Goal: Information Seeking & Learning: Check status

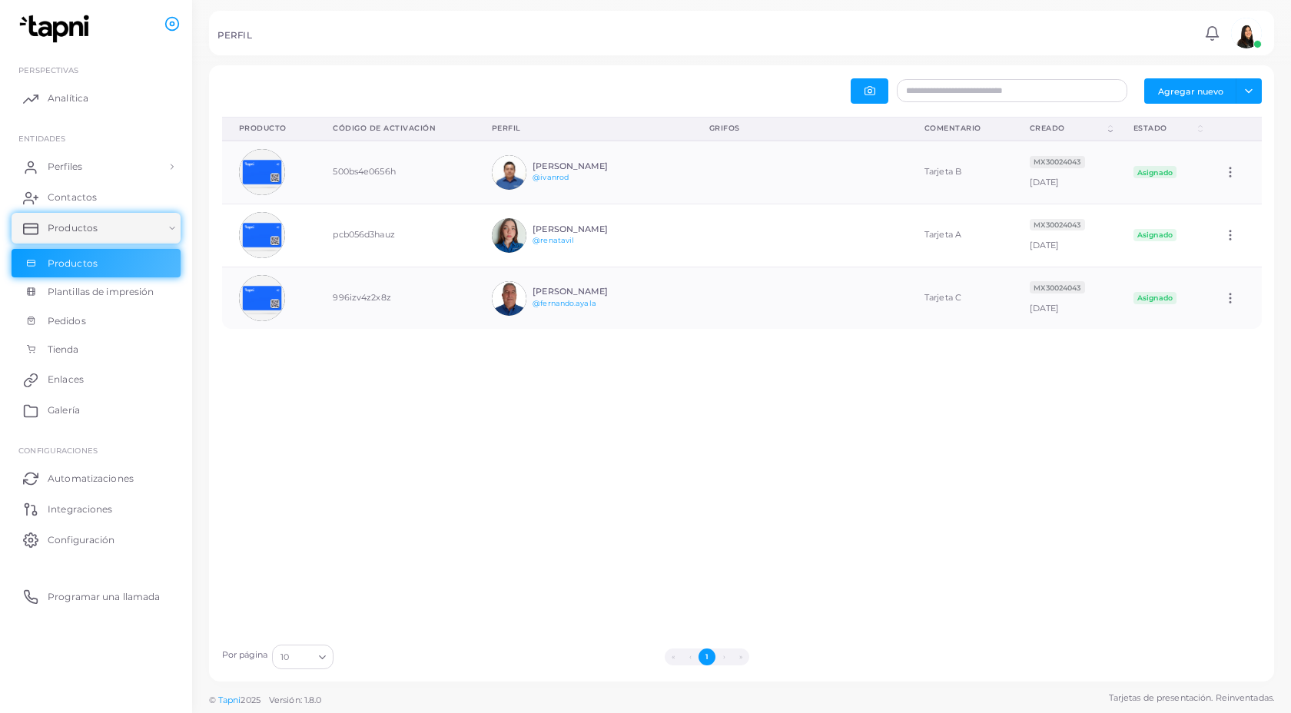
scroll to position [61, 215]
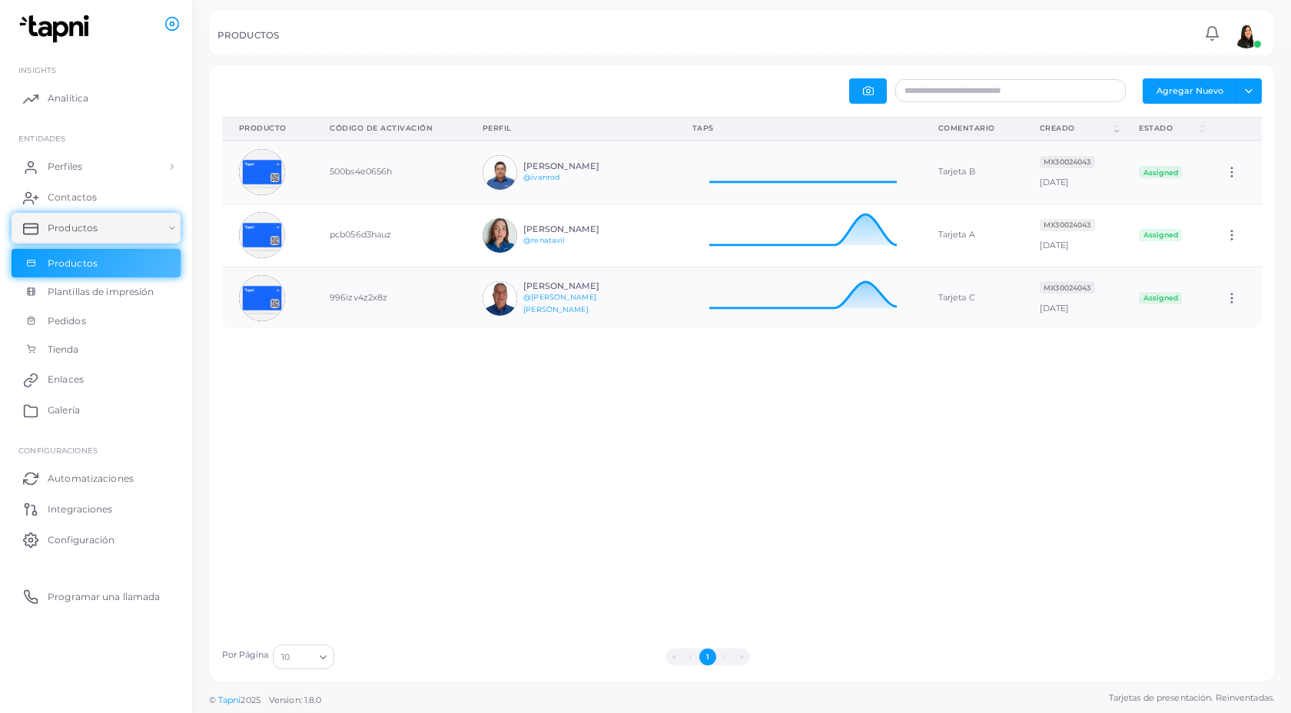
scroll to position [61, 246]
click at [812, 188] on div at bounding box center [798, 173] width 212 height 50
click at [67, 163] on font "Perfiles" at bounding box center [69, 167] width 35 height 12
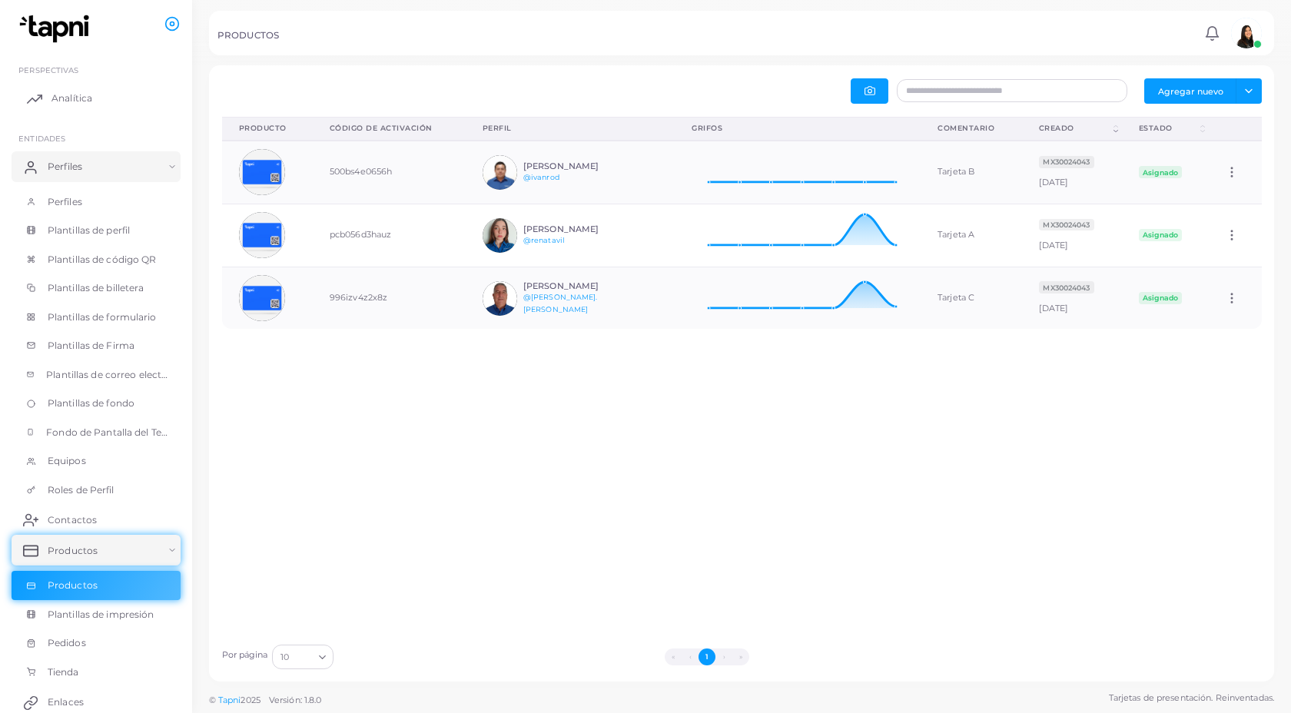
click at [73, 108] on link "Analítica" at bounding box center [96, 98] width 169 height 31
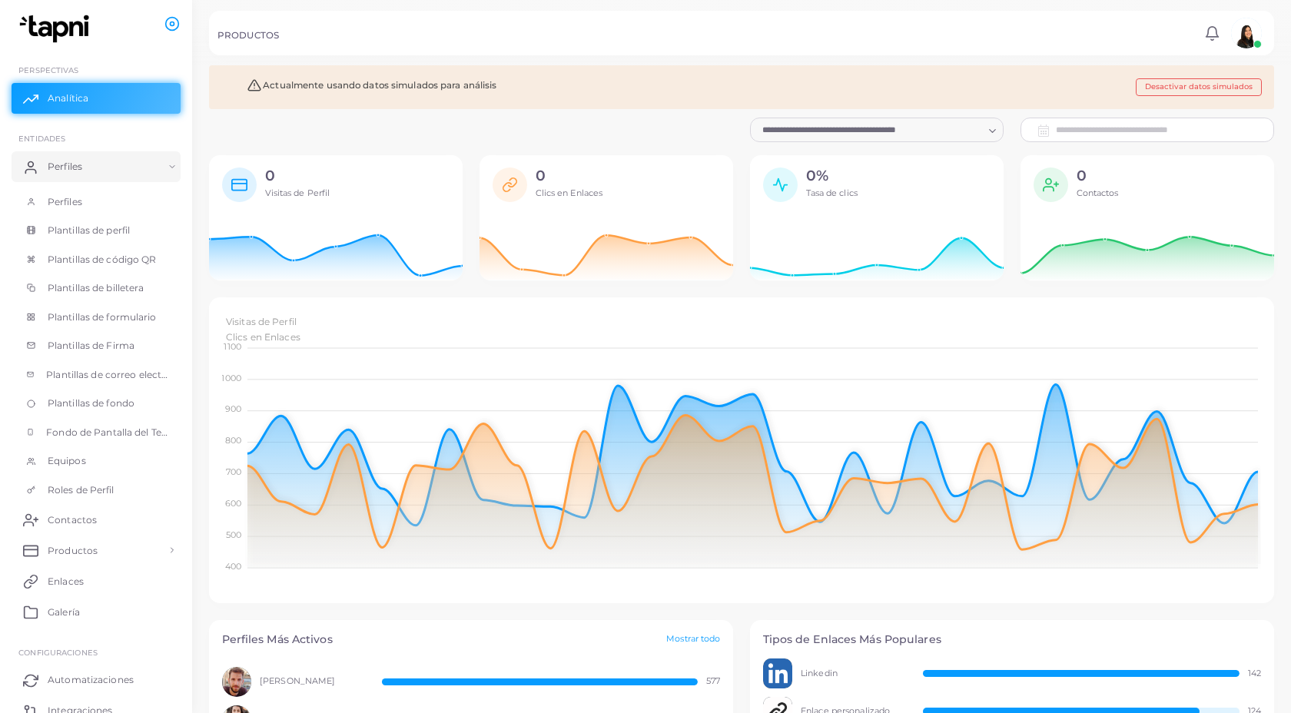
scroll to position [1, 1]
click at [988, 131] on icon "Buscar opción" at bounding box center [993, 131] width 12 height 12
click at [1054, 131] on div "**********" at bounding box center [1147, 130] width 271 height 25
click at [1197, 89] on font "Desactivar datos simulados" at bounding box center [1199, 86] width 108 height 9
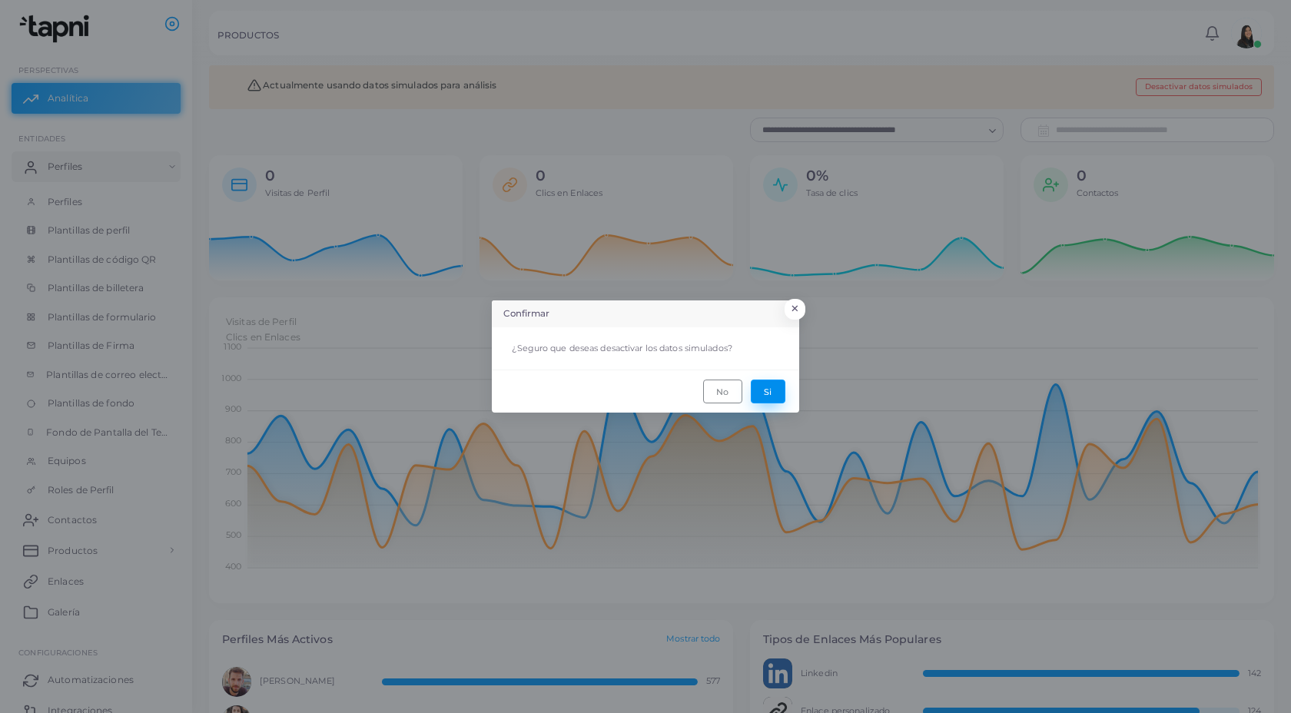
click at [775, 399] on button "Si" at bounding box center [768, 392] width 35 height 24
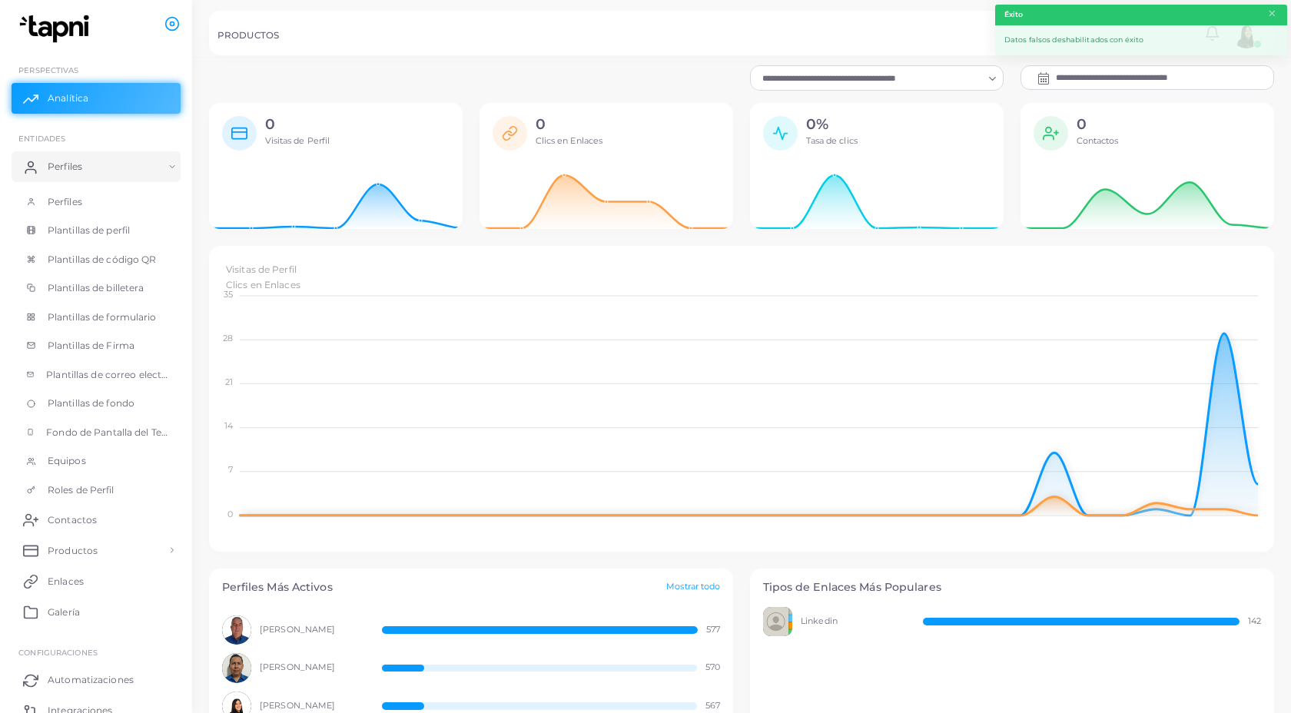
click at [968, 71] on input "Buscar opción" at bounding box center [870, 78] width 226 height 17
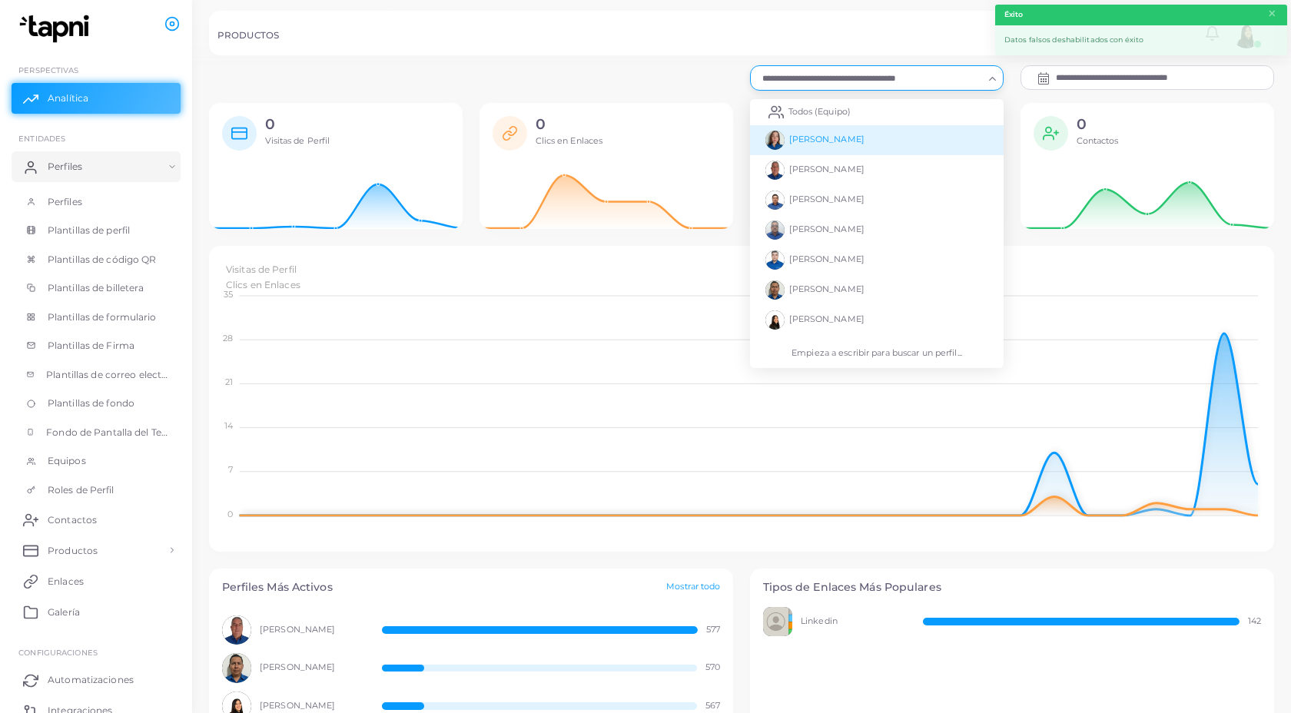
click at [815, 148] on li "[PERSON_NAME]" at bounding box center [877, 140] width 254 height 30
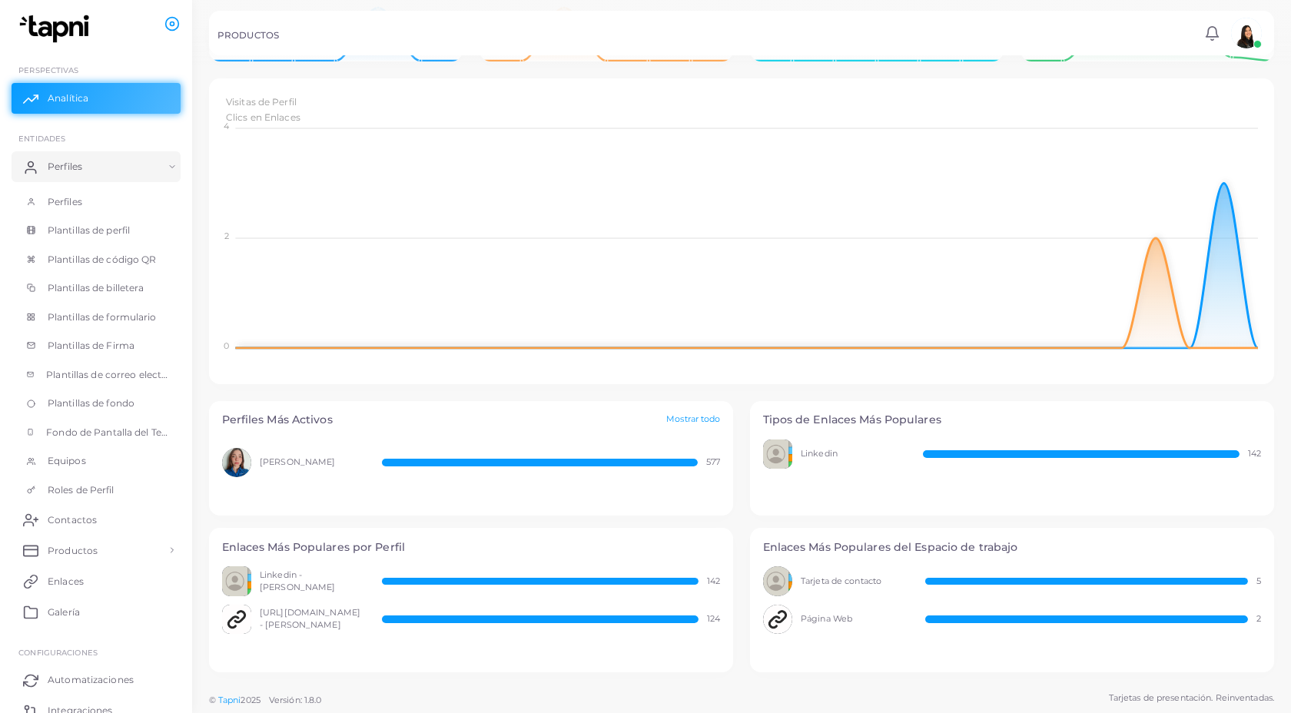
click at [400, 444] on div "[PERSON_NAME] 577" at bounding box center [471, 478] width 524 height 76
click at [710, 413] on div "Perfiles Más Activos Mostrar todo" at bounding box center [471, 420] width 524 height 38
click at [706, 418] on font "Mostrar todo" at bounding box center [693, 419] width 54 height 11
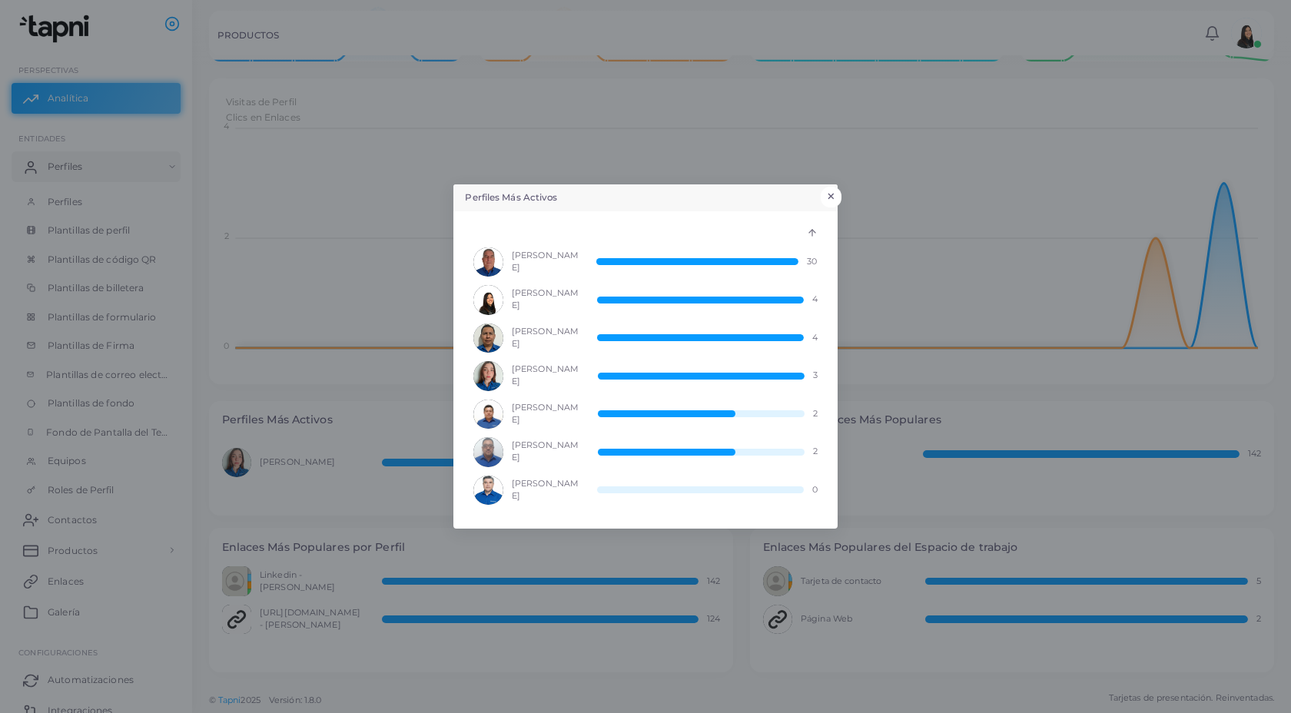
click at [831, 194] on font "×" at bounding box center [831, 196] width 10 height 21
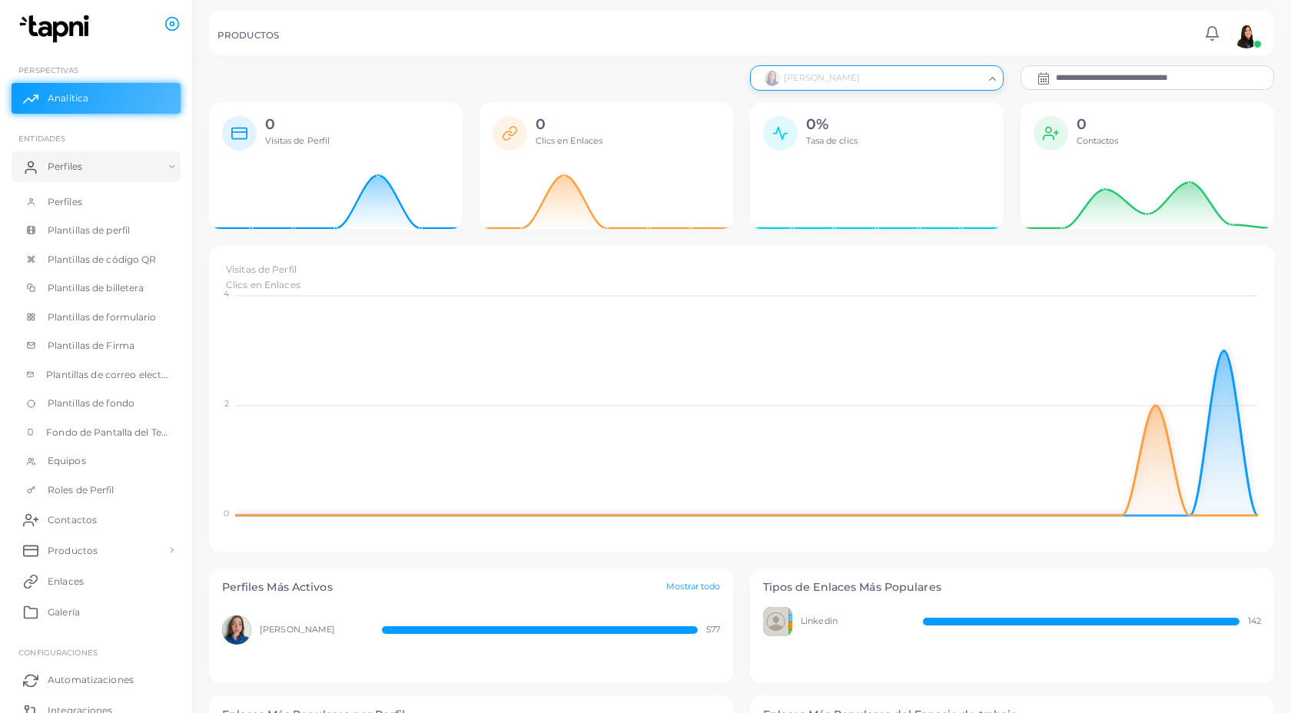
click at [941, 74] on input "Buscar opción" at bounding box center [870, 78] width 226 height 17
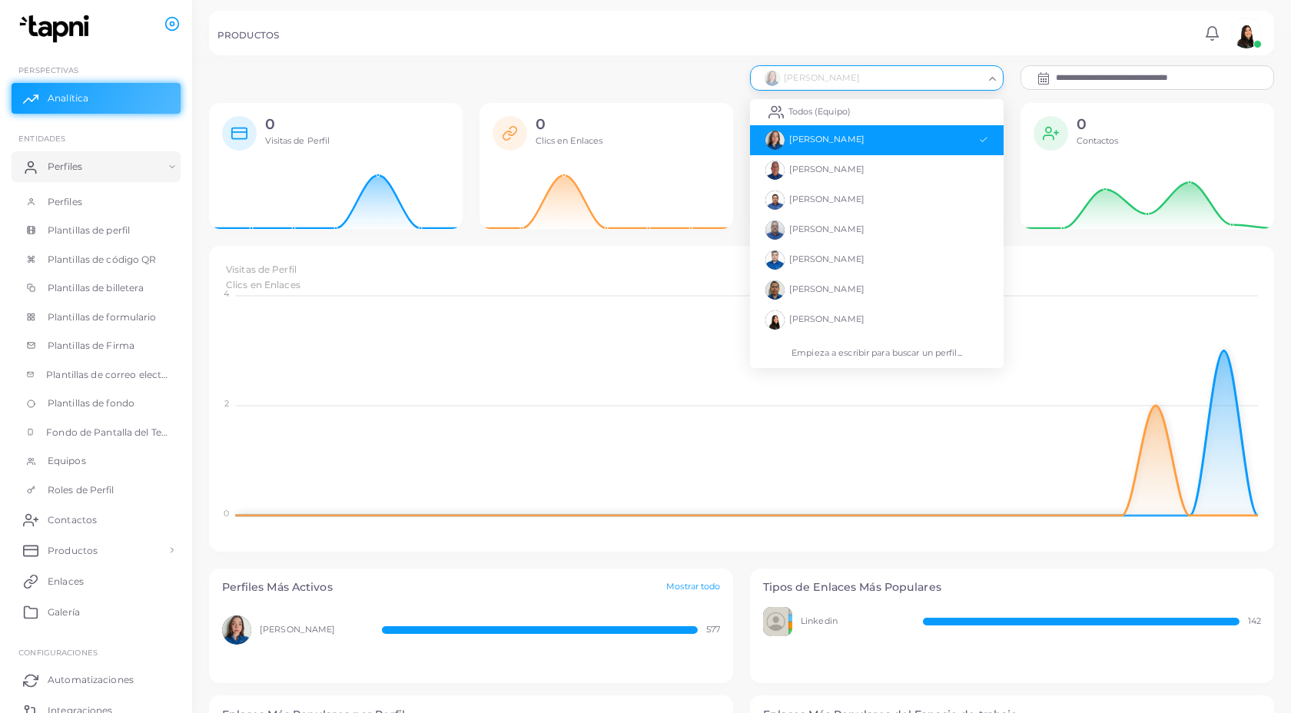
click at [1080, 78] on input "**********" at bounding box center [1165, 77] width 218 height 23
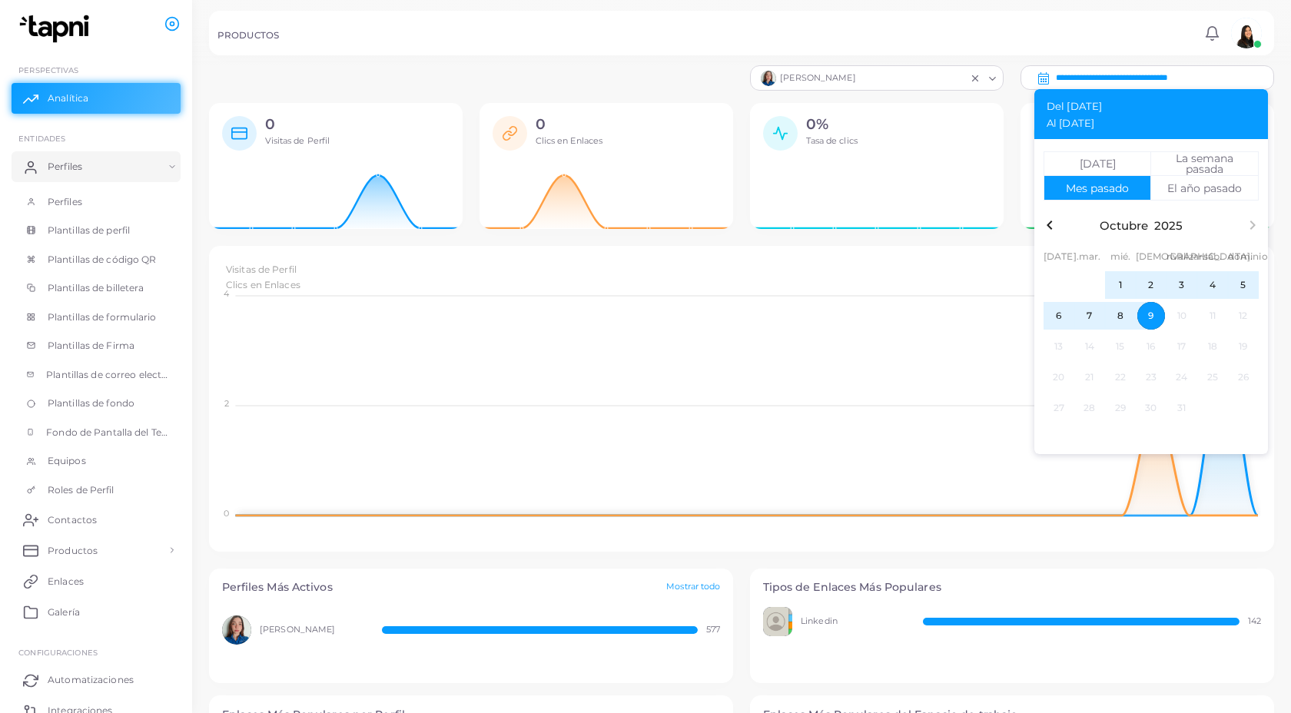
click at [1080, 78] on input "**********" at bounding box center [1165, 77] width 218 height 23
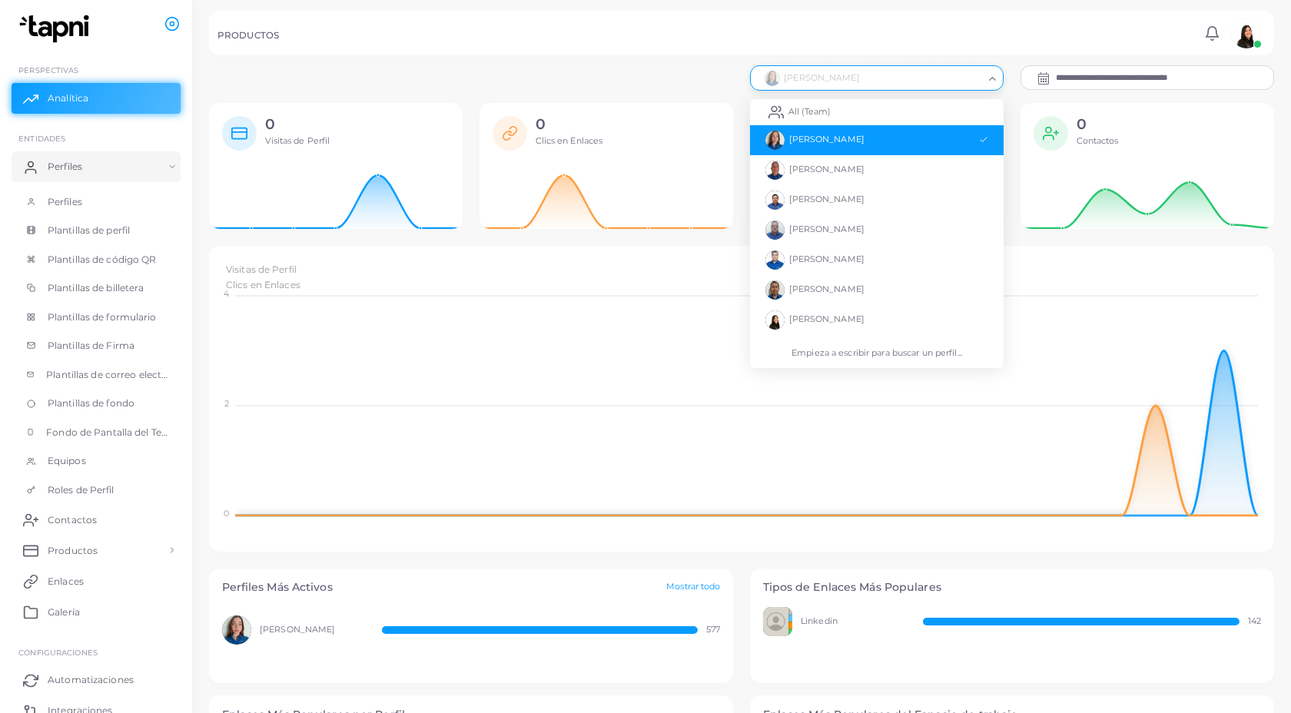
click at [932, 65] on div "[PERSON_NAME] Cargando..." at bounding box center [877, 77] width 254 height 25
click at [859, 198] on li "[PERSON_NAME]" at bounding box center [877, 200] width 254 height 30
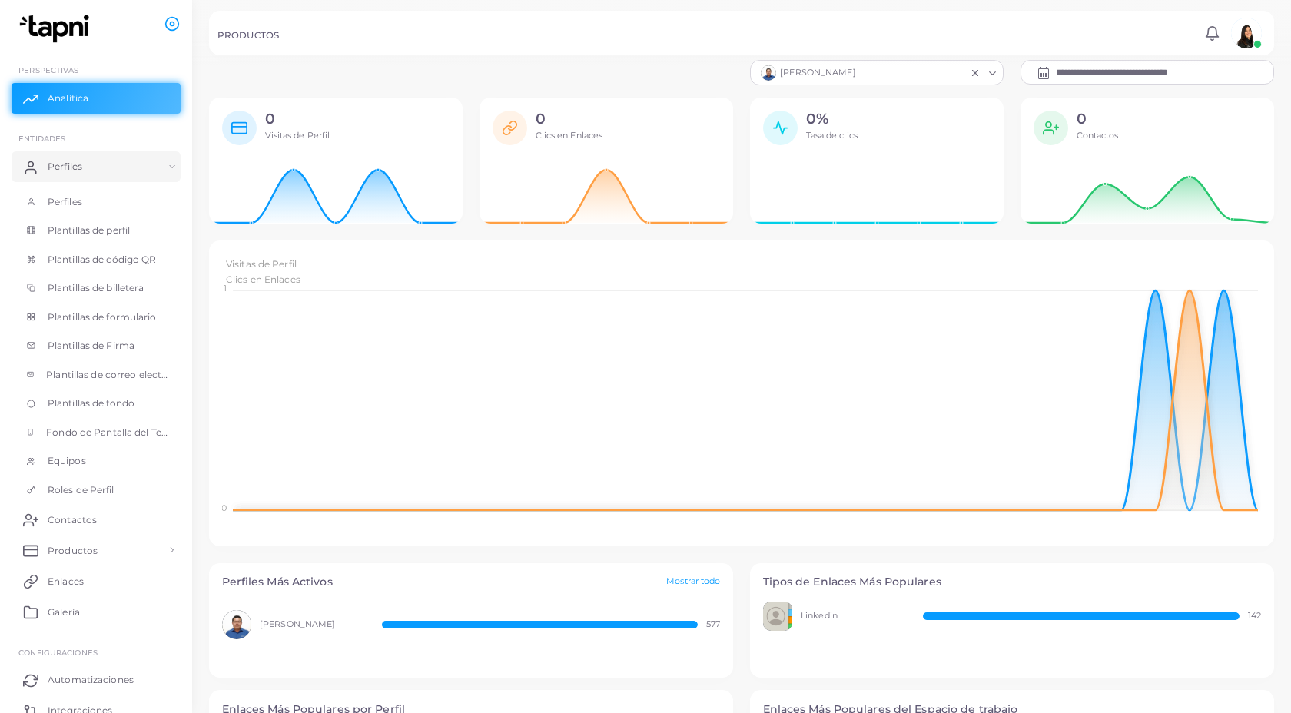
scroll to position [0, 0]
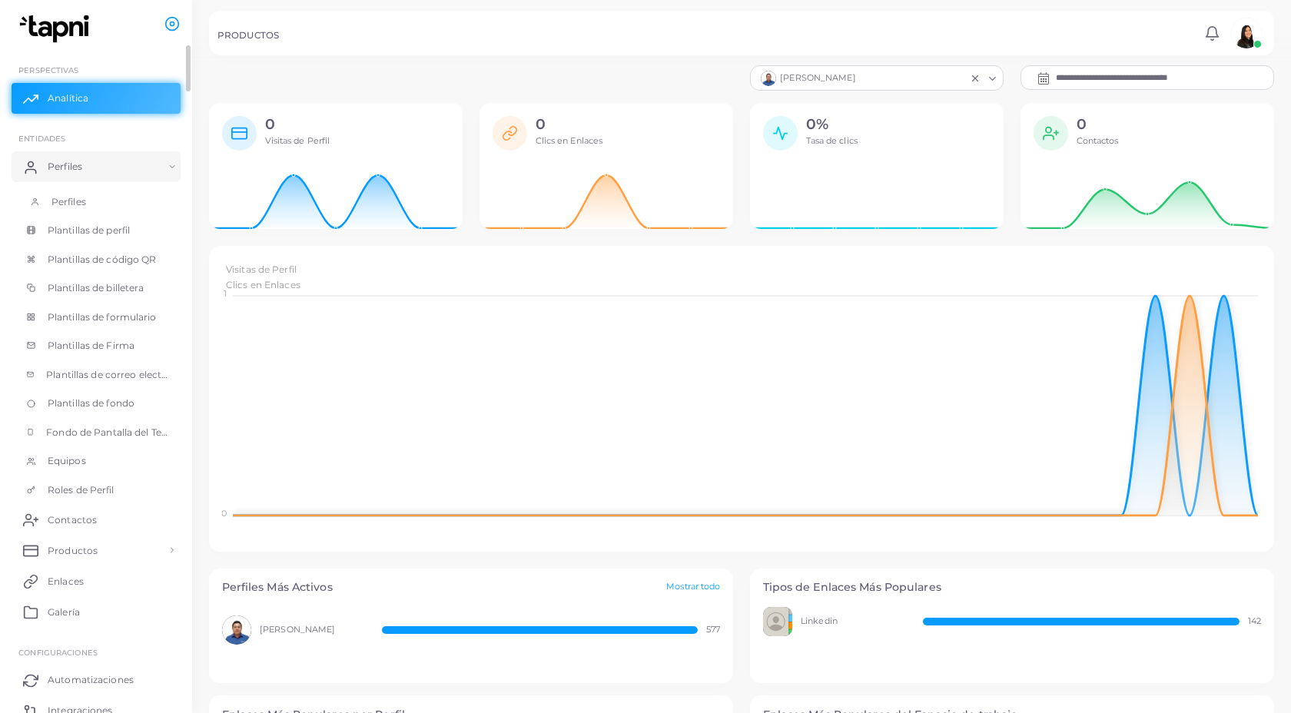
click at [55, 202] on font "Perfiles" at bounding box center [69, 202] width 35 height 12
